Goal: Task Accomplishment & Management: Manage account settings

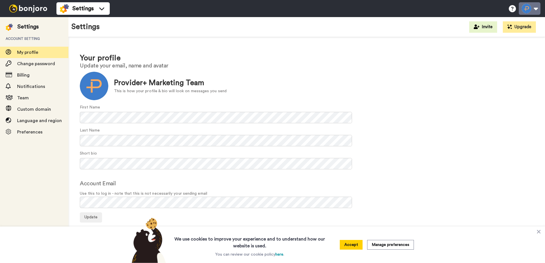
click at [538, 7] on button at bounding box center [530, 8] width 22 height 13
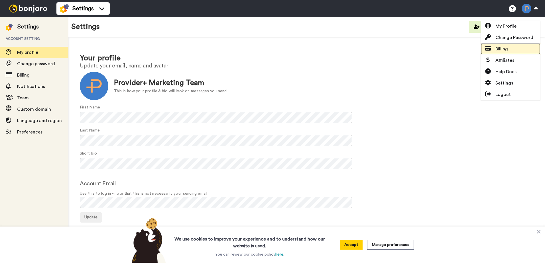
click at [507, 49] on span "Billing" at bounding box center [502, 49] width 13 height 7
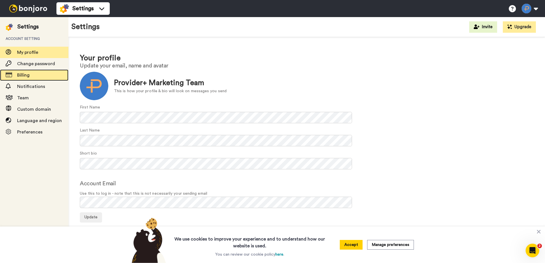
click at [33, 76] on span "Billing" at bounding box center [42, 75] width 51 height 7
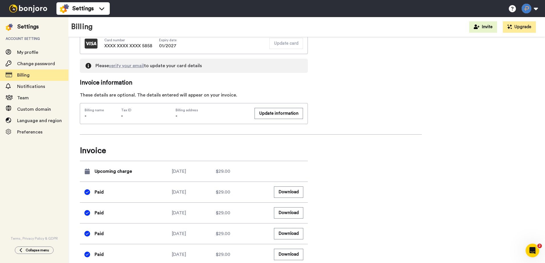
scroll to position [200, 0]
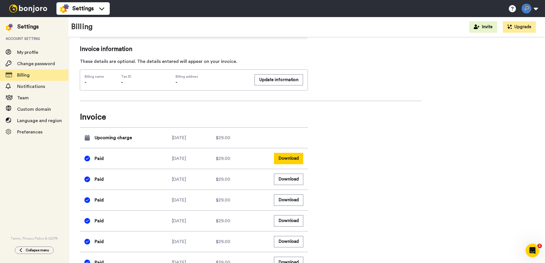
click at [293, 159] on button "Download" at bounding box center [288, 158] width 29 height 11
